Goal: Information Seeking & Learning: Learn about a topic

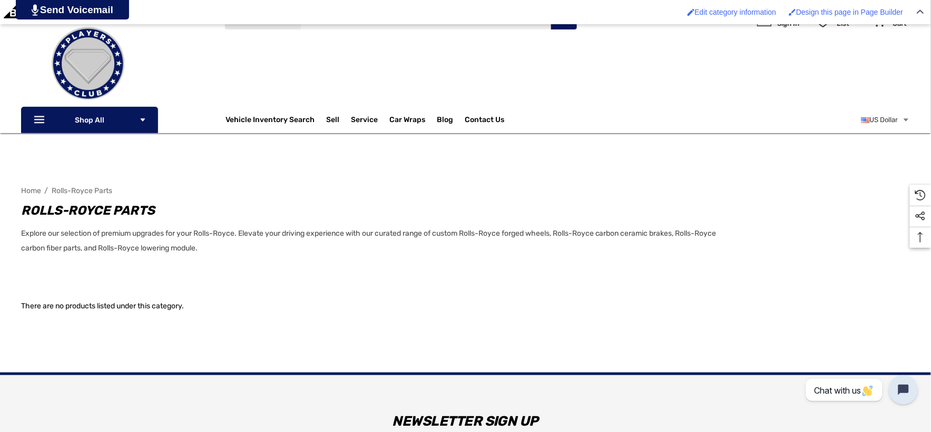
scroll to position [117, 0]
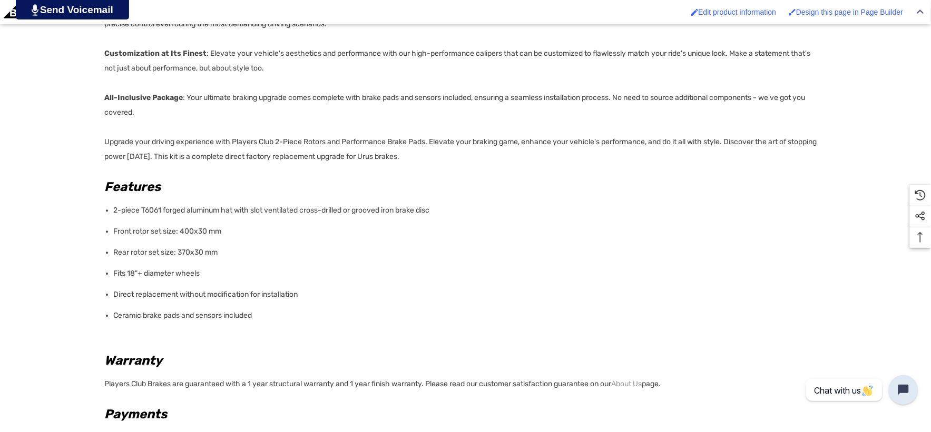
scroll to position [936, 0]
